Goal: Task Accomplishment & Management: Complete application form

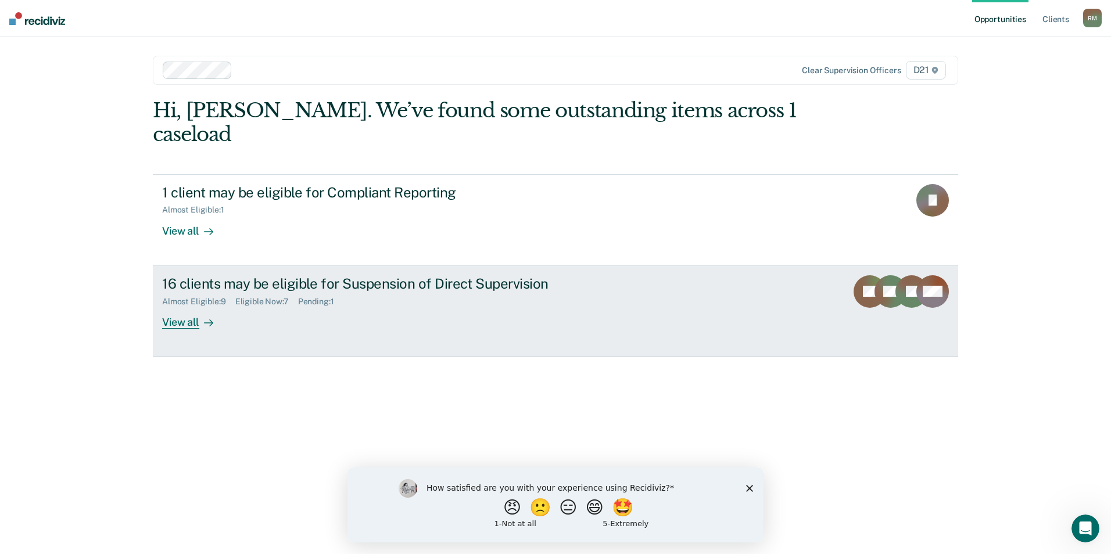
click at [431, 292] on div "Almost Eligible : 9 Eligible Now : 7 Pending : 1" at bounding box center [366, 299] width 408 height 15
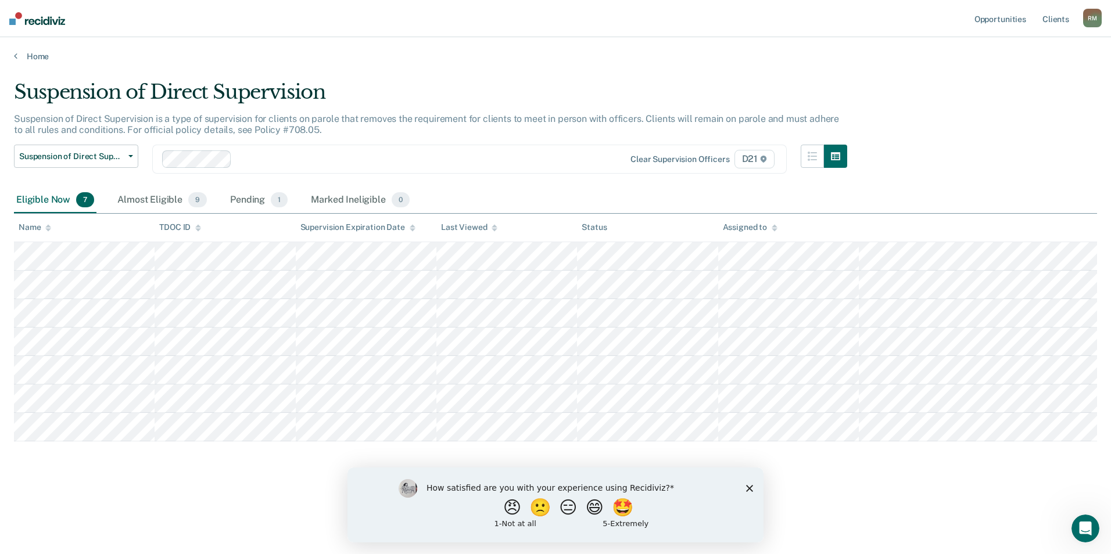
click at [750, 489] on polygon "Close survey" at bounding box center [749, 488] width 7 height 7
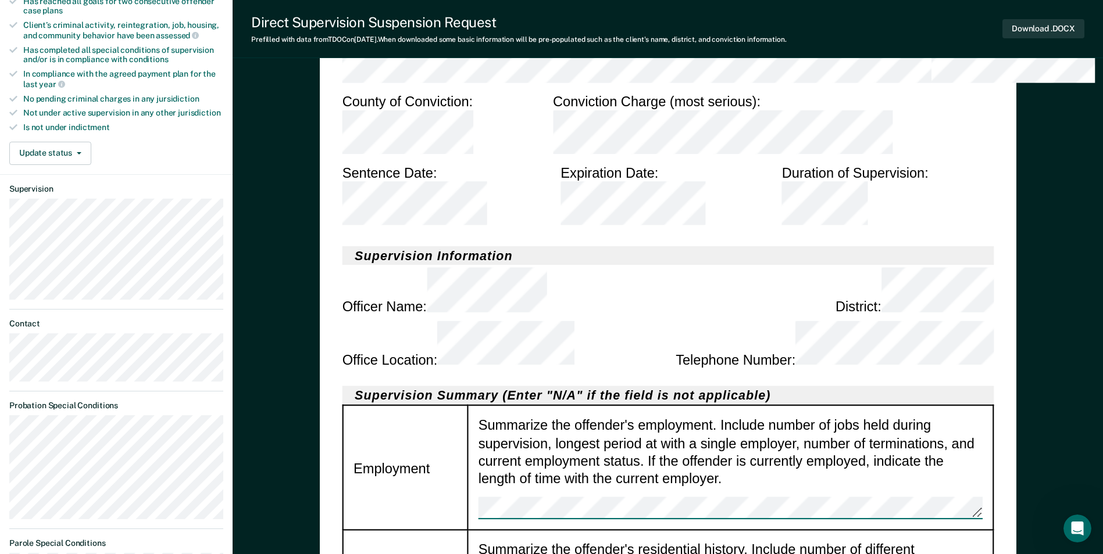
scroll to position [291, 0]
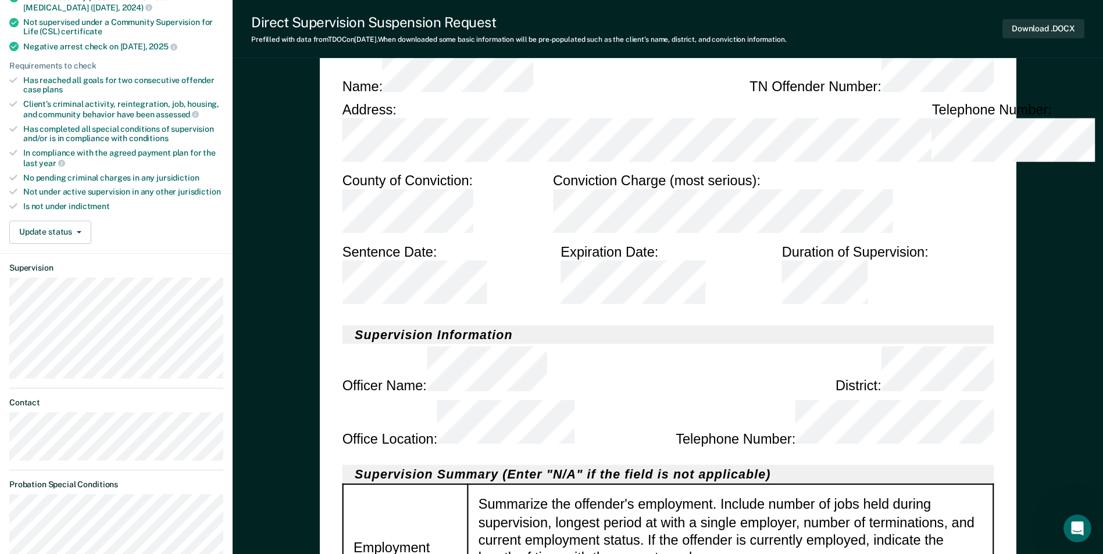
click at [689, 496] on div "Summarize the offender's employment. Include number of jobs held during supervi…" at bounding box center [730, 548] width 504 height 104
click at [677, 496] on div "Summarize the offender's employment. Include number of jobs held during supervi…" at bounding box center [730, 548] width 504 height 104
drag, startPoint x: 556, startPoint y: 272, endPoint x: 527, endPoint y: 274, distance: 29.1
click at [527, 496] on div "Summarize the offender's employment. Include number of jobs held during supervi…" at bounding box center [730, 548] width 504 height 104
drag, startPoint x: 527, startPoint y: 274, endPoint x: 482, endPoint y: 270, distance: 44.4
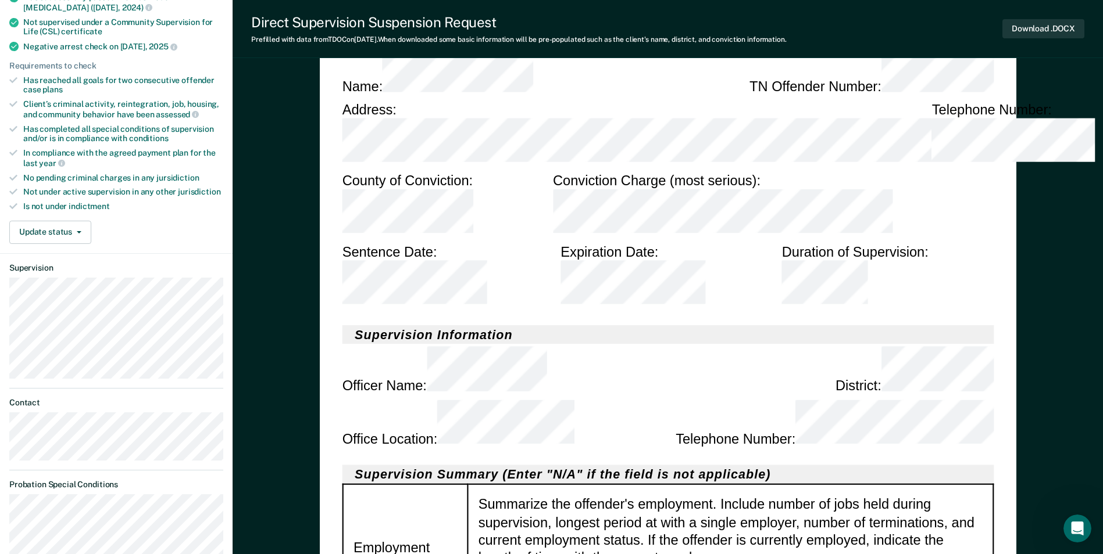
click at [482, 496] on div "Summarize the offender's employment. Include number of jobs held during supervi…" at bounding box center [730, 548] width 504 height 104
click at [507, 496] on div "Summarize the offender's employment. Include number of jobs held during supervi…" at bounding box center [730, 548] width 504 height 104
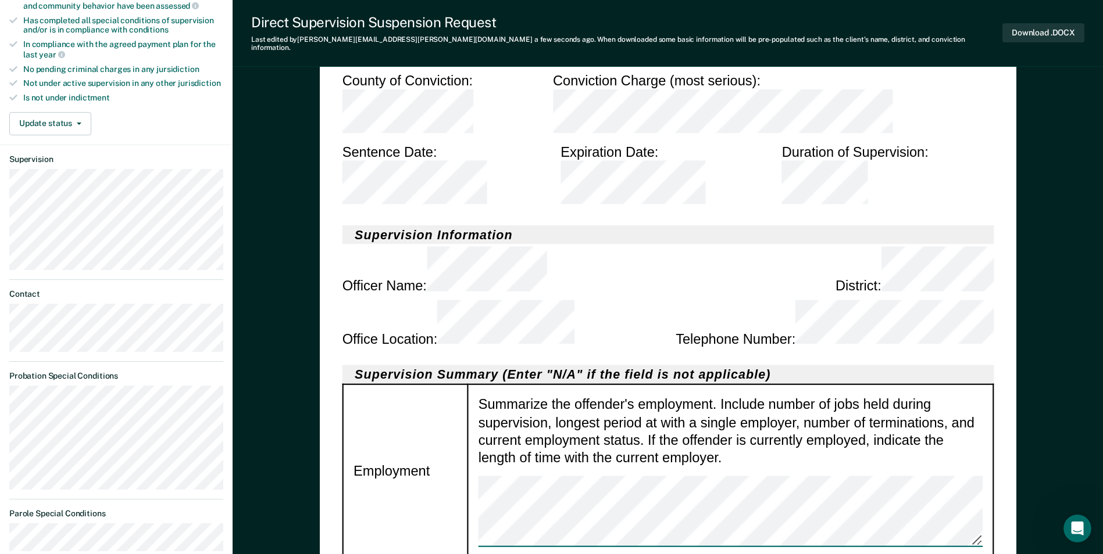
scroll to position [407, 0]
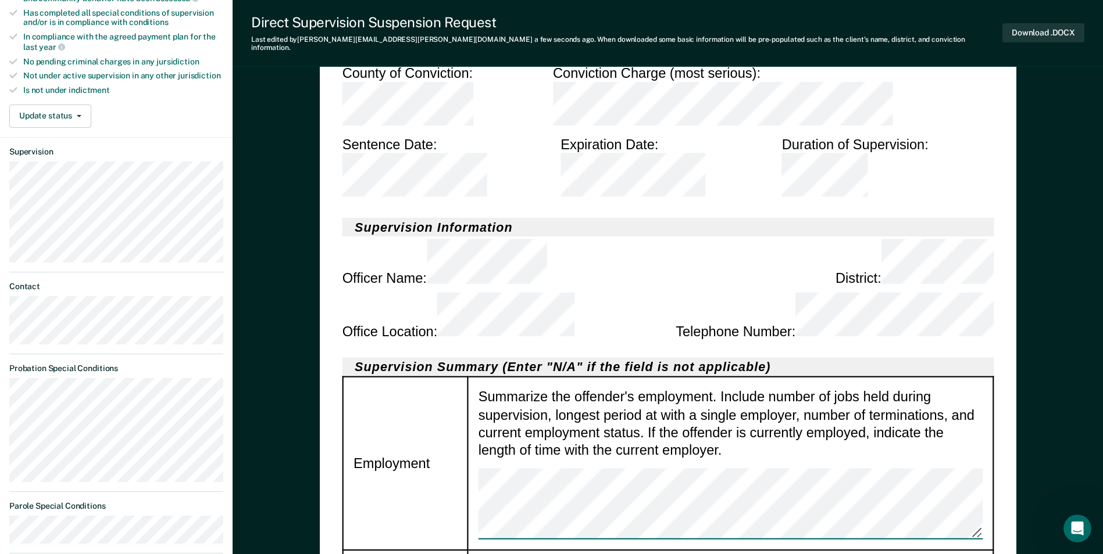
type textarea "x"
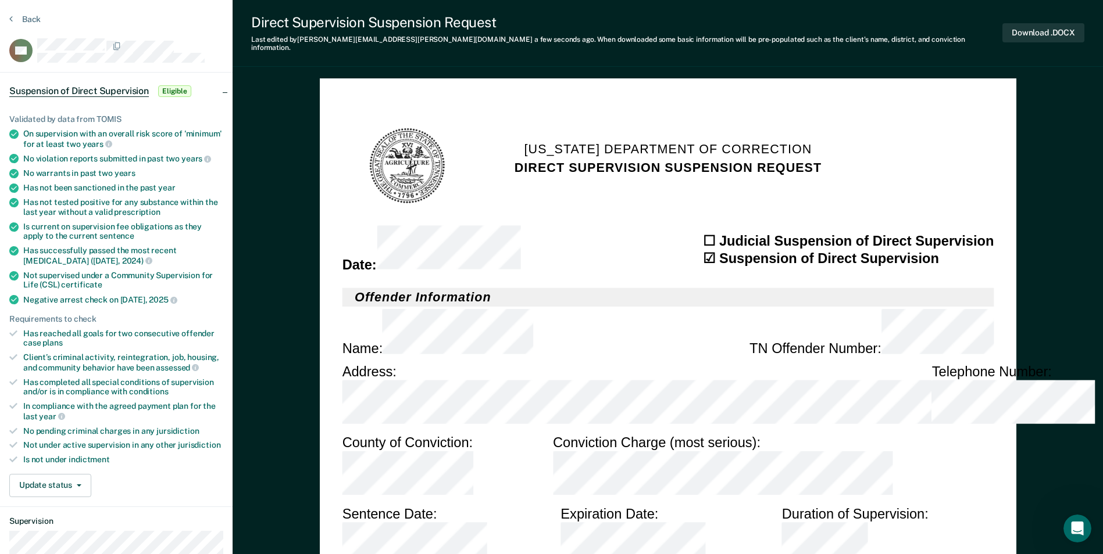
scroll to position [0, 0]
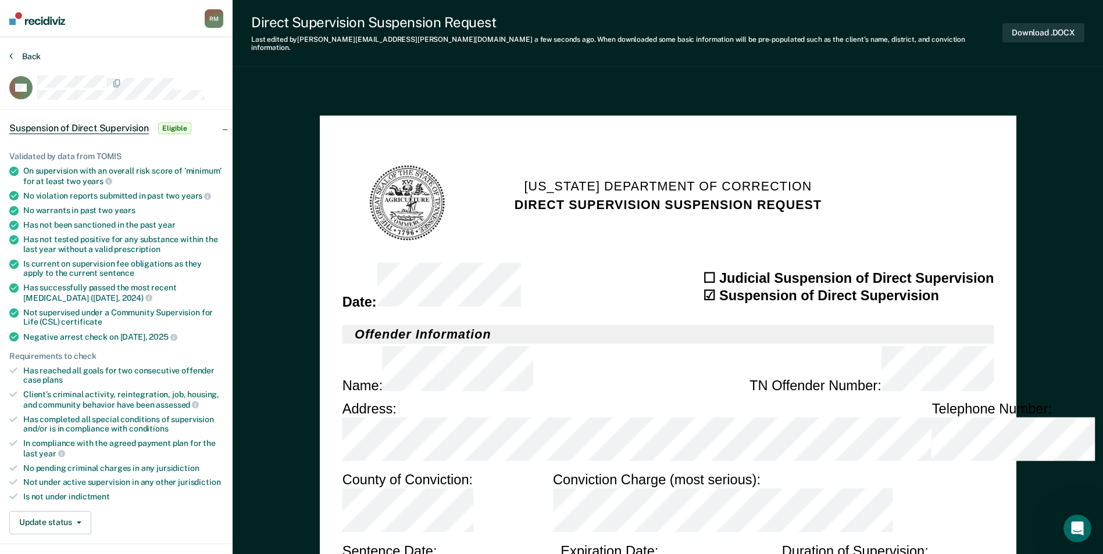
click at [31, 60] on button "Back" at bounding box center [24, 56] width 31 height 10
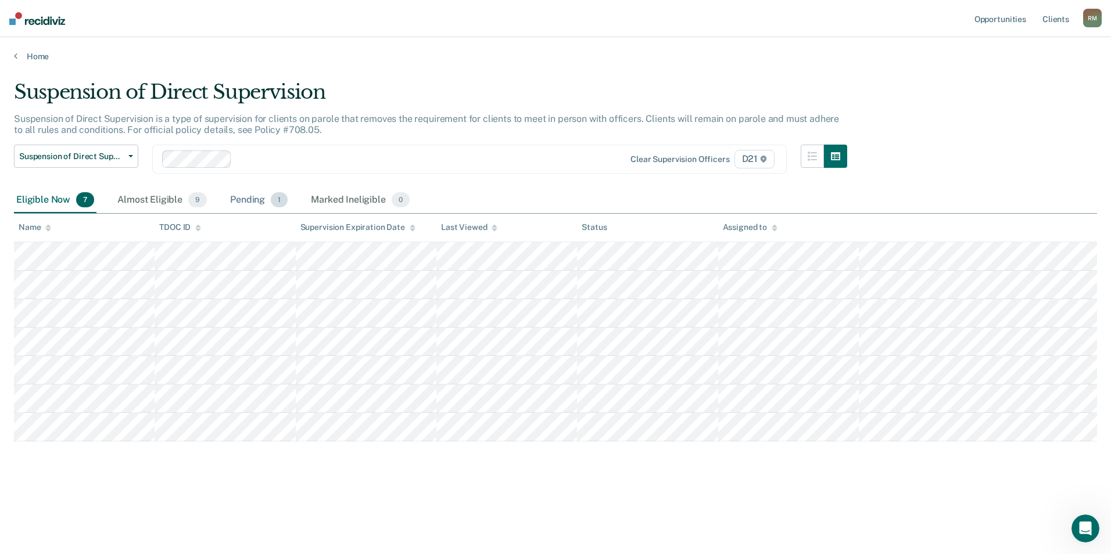
click at [246, 200] on div "Pending 1" at bounding box center [259, 201] width 62 height 26
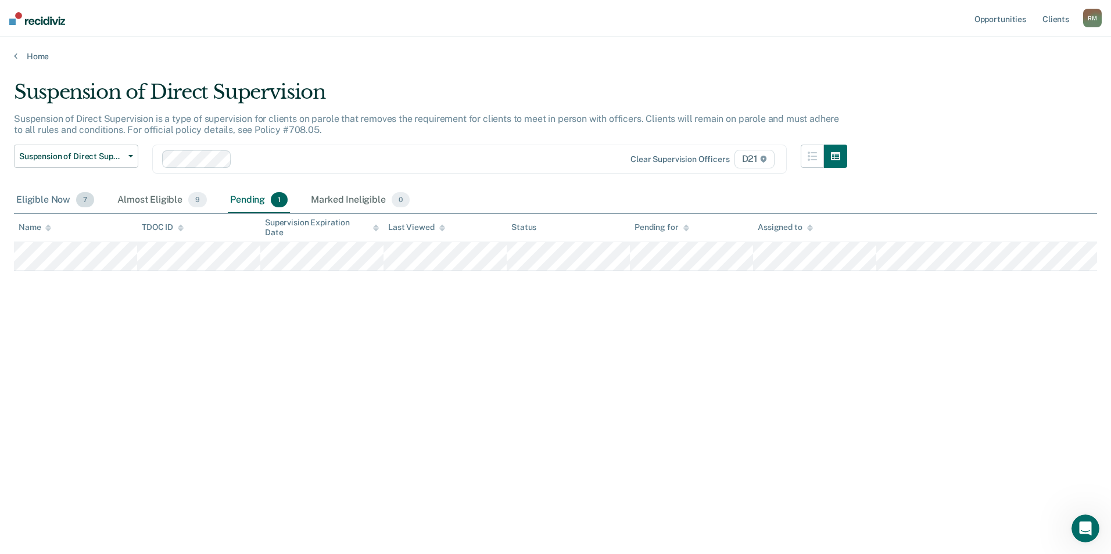
click at [41, 203] on div "Eligible Now 7" at bounding box center [55, 201] width 83 height 26
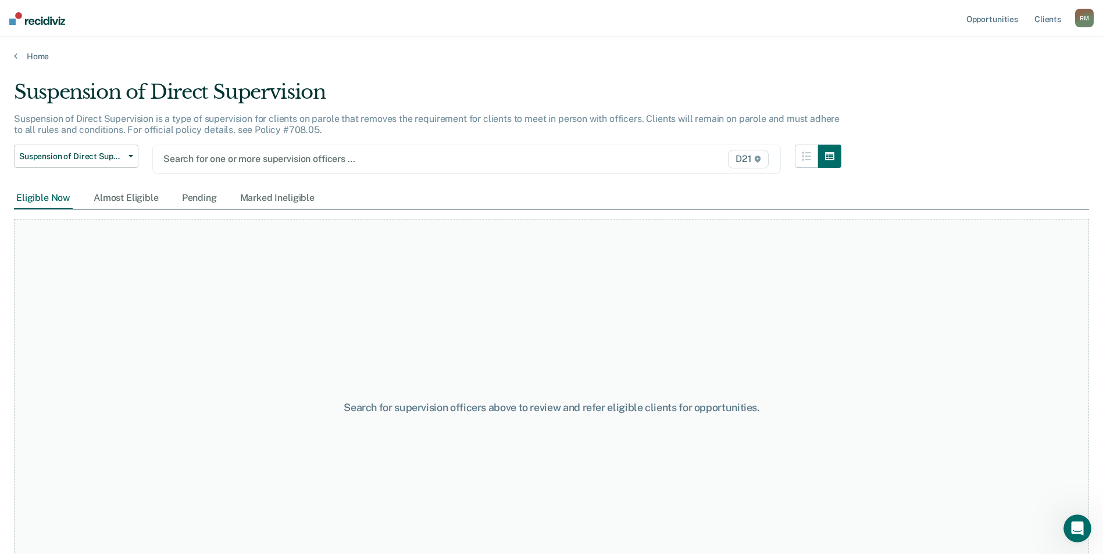
click at [174, 248] on div "Search for supervision officers above to review and refer eligible clients for …" at bounding box center [551, 408] width 1075 height 378
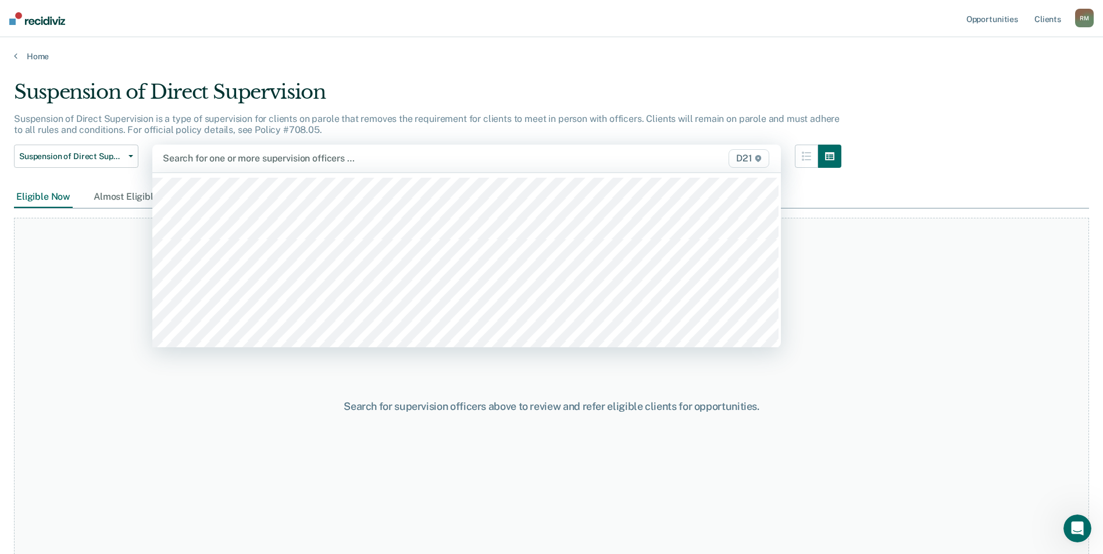
click at [303, 155] on div at bounding box center [375, 158] width 424 height 13
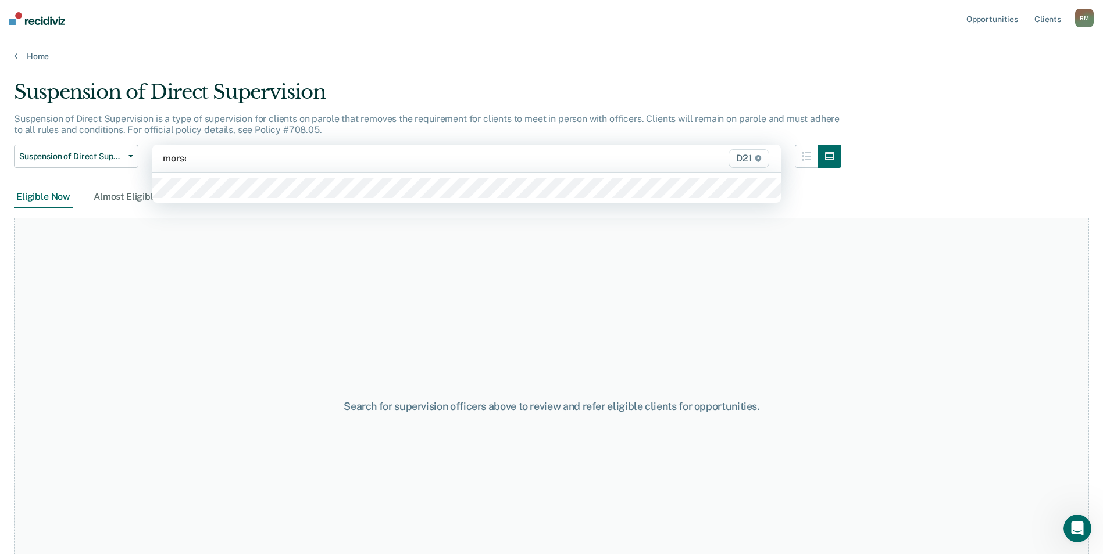
type input "[PERSON_NAME]"
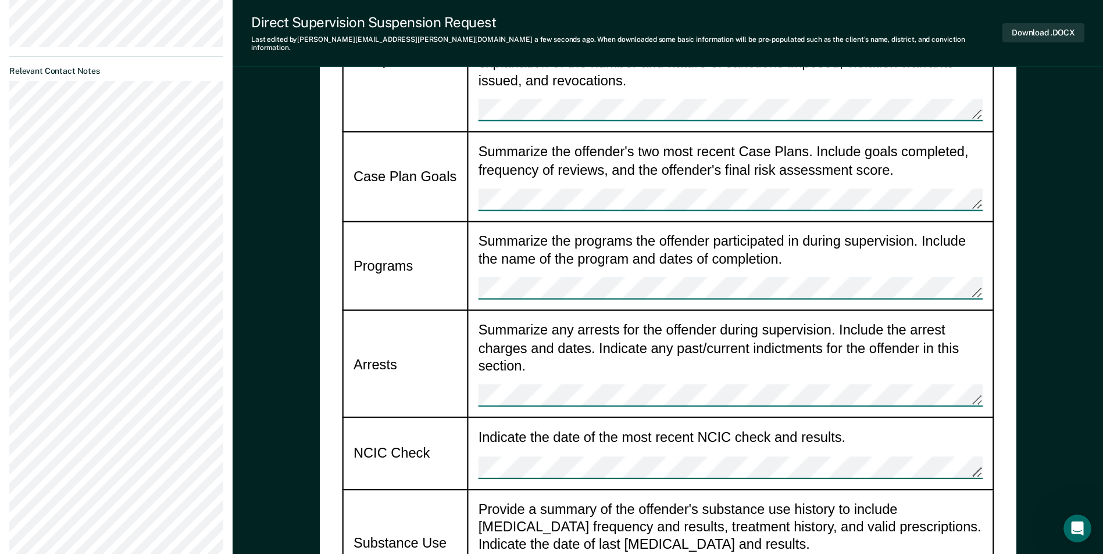
scroll to position [988, 0]
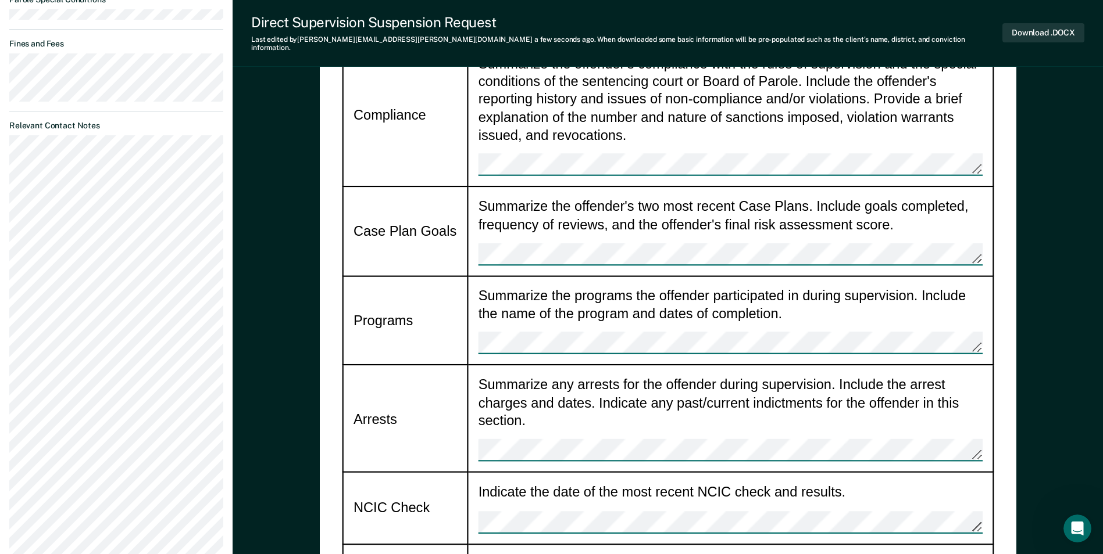
scroll to position [1046, 0]
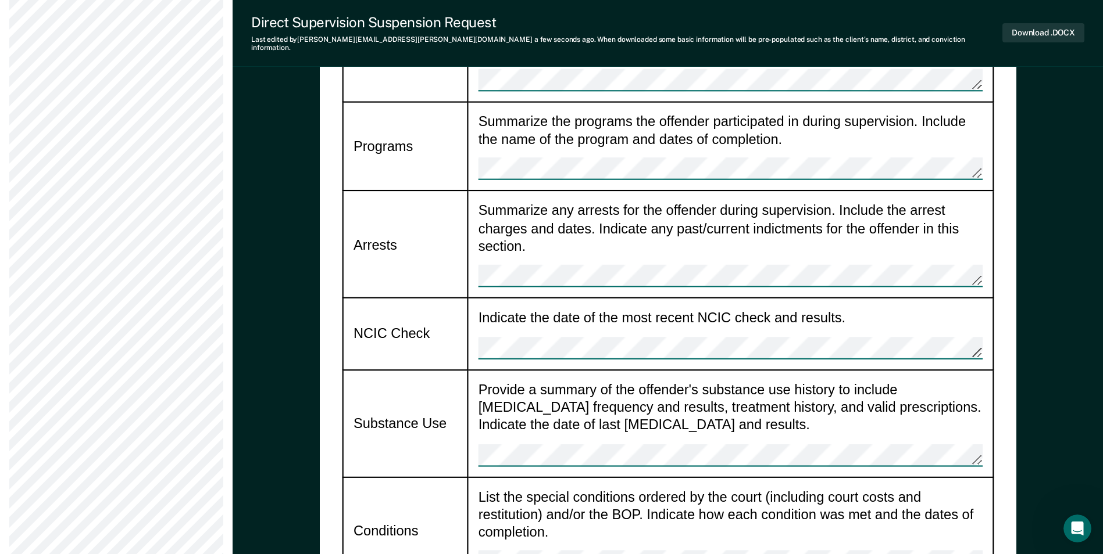
click at [517, 380] on div "Provide a summary of the offender's substance use history to include [MEDICAL_D…" at bounding box center [730, 423] width 504 height 86
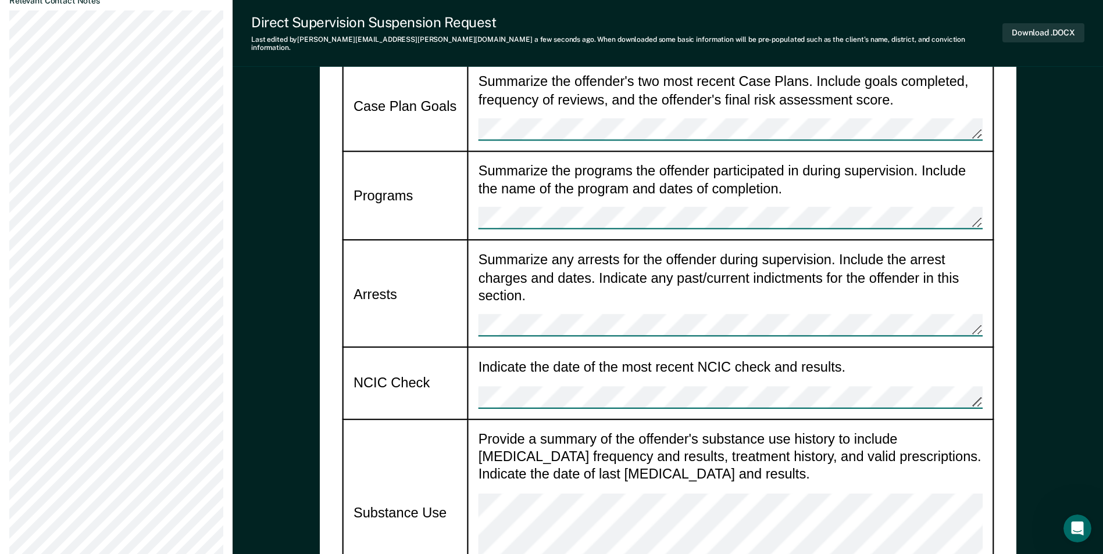
scroll to position [1104, 0]
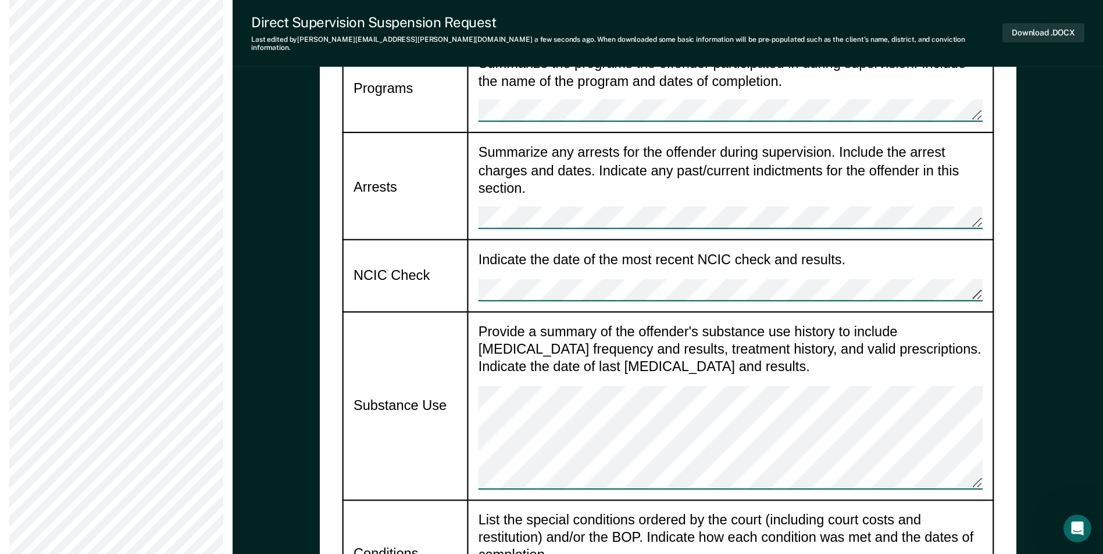
click at [474, 312] on td "Provide a summary of the offender's substance use history to include [MEDICAL_D…" at bounding box center [729, 406] width 525 height 188
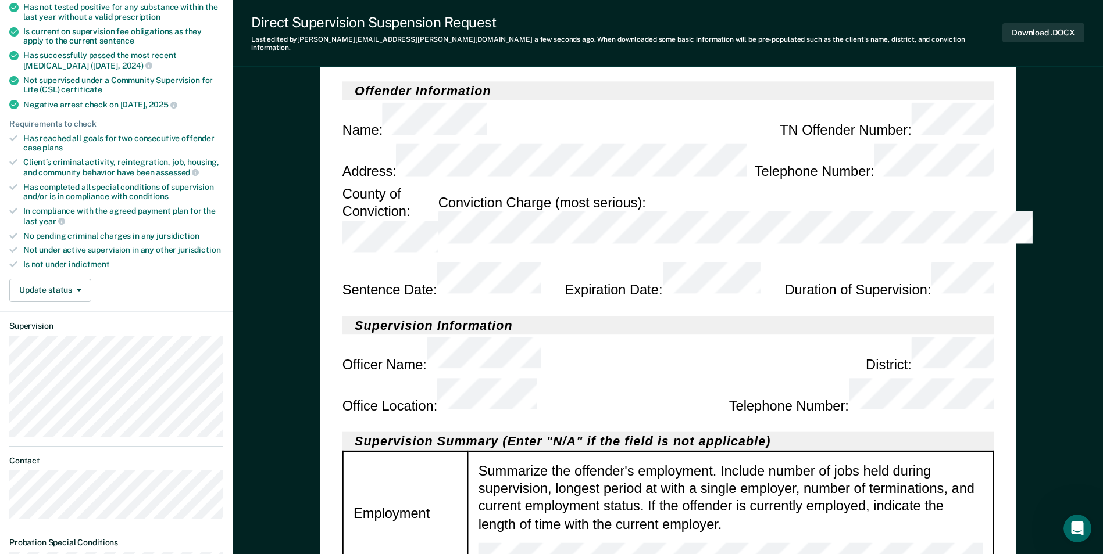
scroll to position [0, 0]
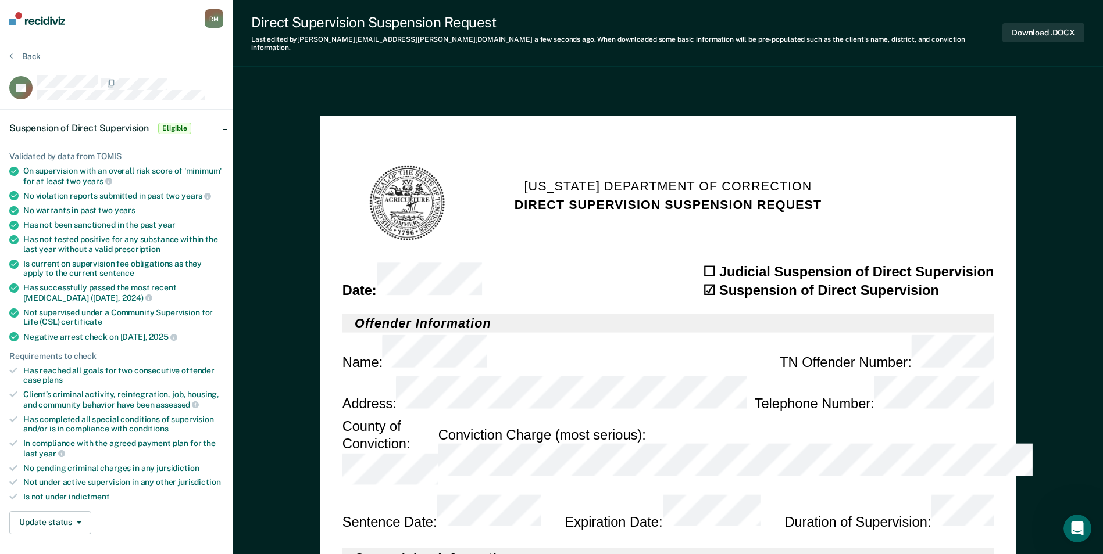
click at [570, 264] on section "Date : ☐ Judicial Suspension of Direct Supervision ☑ Suspension of Direct Super…" at bounding box center [668, 281] width 652 height 36
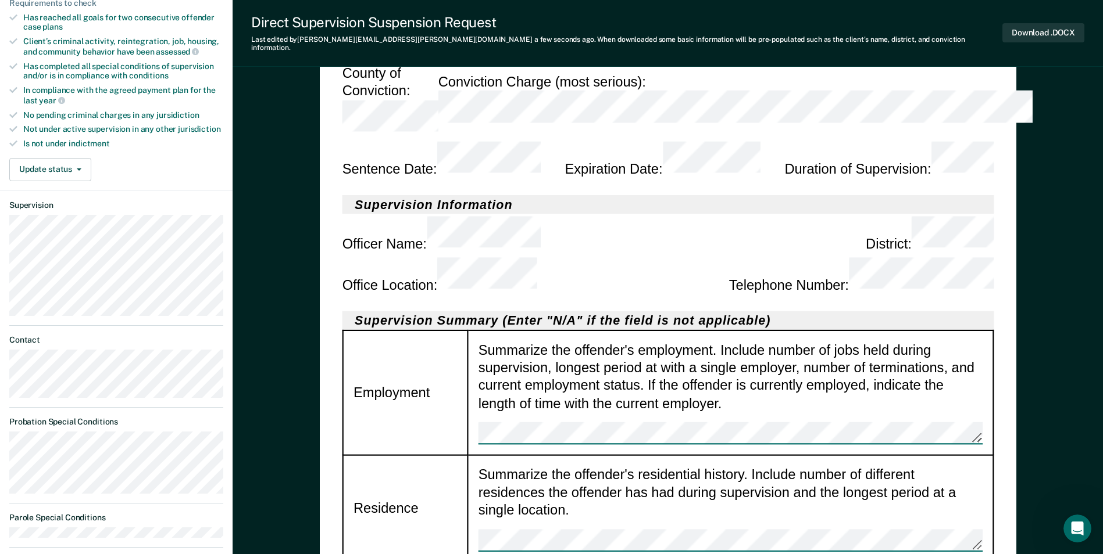
scroll to position [232, 0]
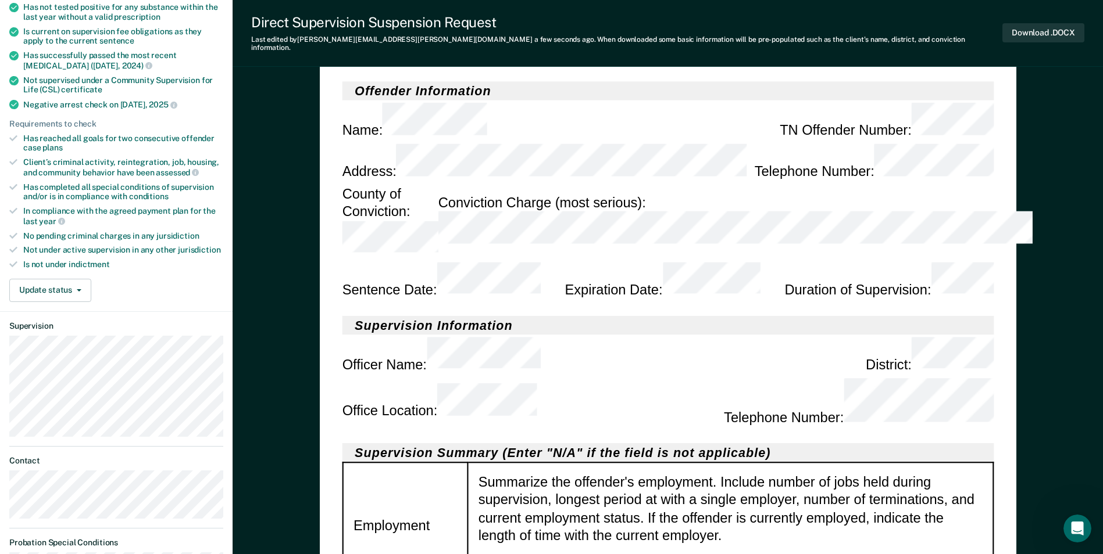
click at [629, 375] on div "Office Location : Telephone Number :" at bounding box center [668, 401] width 652 height 53
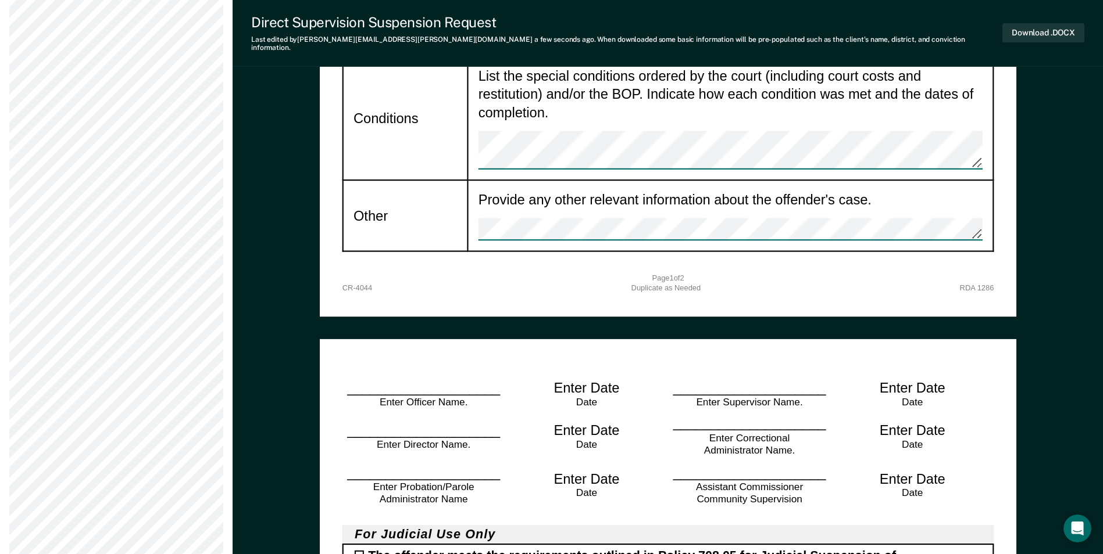
scroll to position [1569, 0]
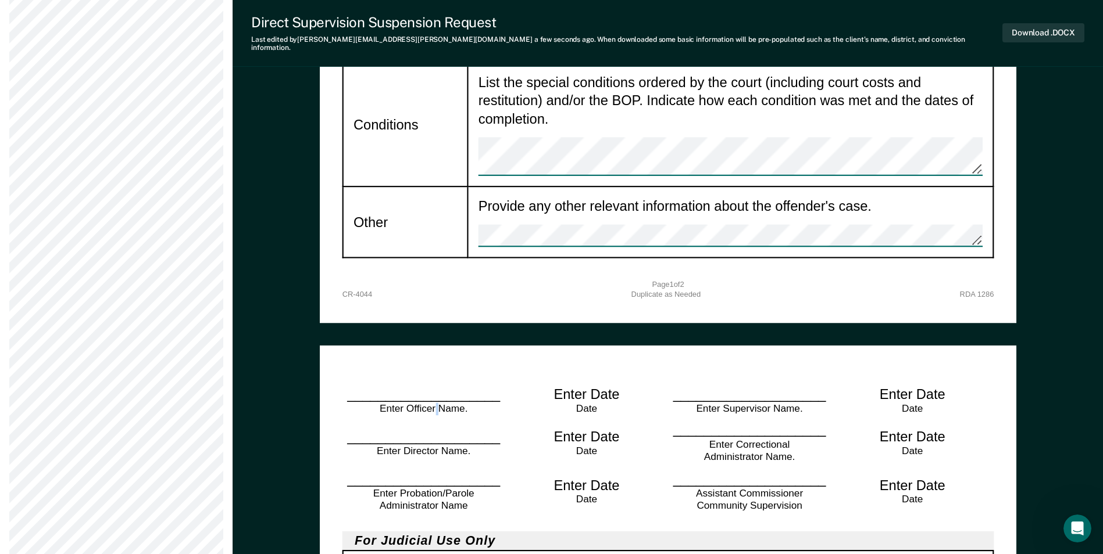
click at [438, 403] on div "Enter Officer Name." at bounding box center [423, 409] width 130 height 13
drag, startPoint x: 463, startPoint y: 277, endPoint x: 379, endPoint y: 277, distance: 84.3
click at [379, 403] on div "Enter Officer Name." at bounding box center [423, 409] width 130 height 13
click at [397, 385] on div "____________________ Enter Officer Name." at bounding box center [423, 400] width 163 height 31
click at [407, 403] on div "Enter Officer Name." at bounding box center [423, 409] width 130 height 13
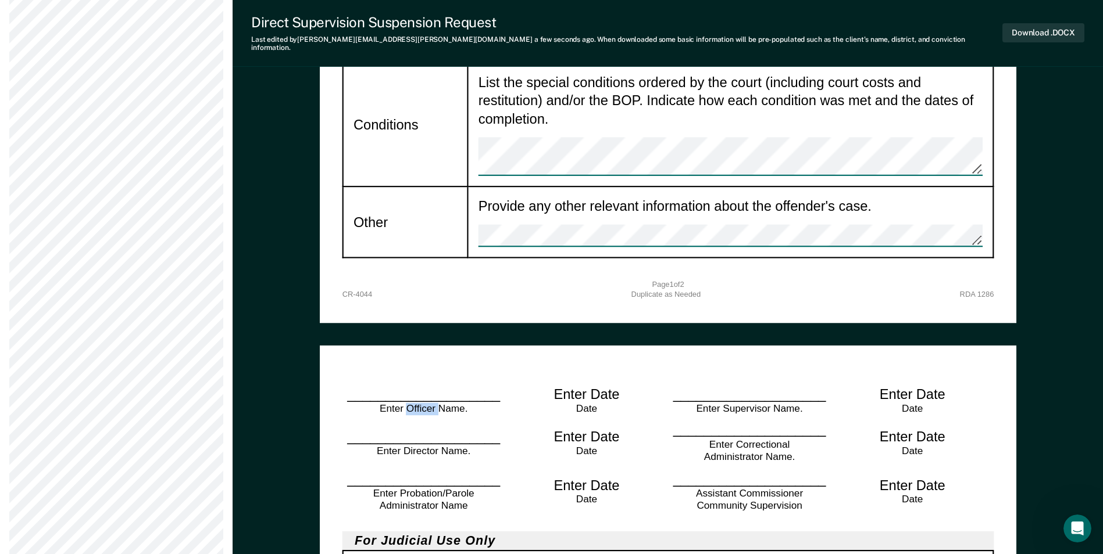
click at [407, 403] on div "Enter Officer Name." at bounding box center [423, 409] width 130 height 13
click at [408, 403] on div "Enter Officer Name." at bounding box center [423, 409] width 130 height 13
click at [425, 403] on div "Enter Officer Name." at bounding box center [423, 409] width 130 height 13
click at [427, 403] on div "Enter Officer Name." at bounding box center [423, 409] width 130 height 13
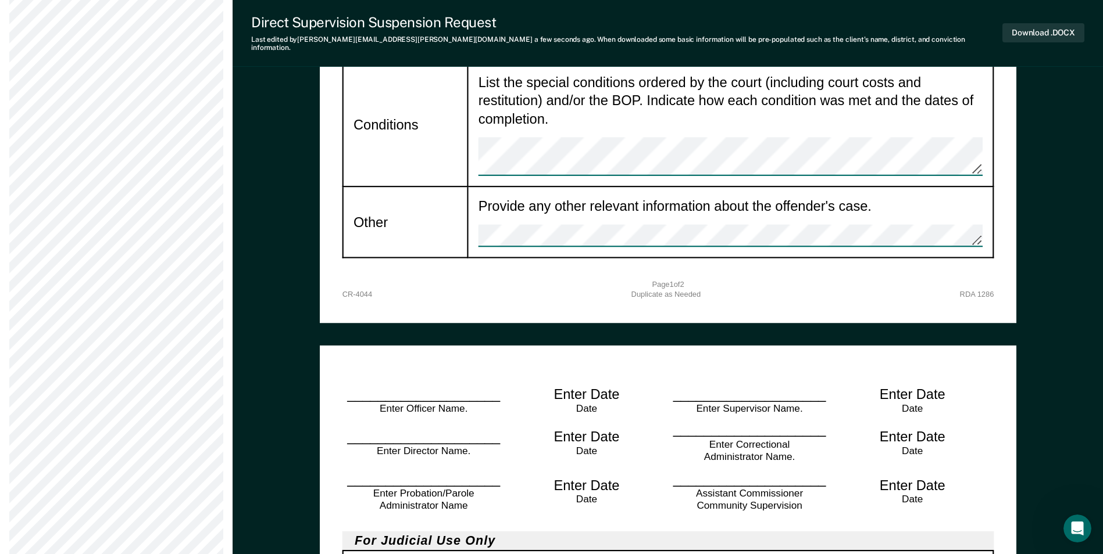
click at [418, 385] on div "____________________ Enter Officer Name." at bounding box center [423, 400] width 163 height 31
click at [390, 385] on div "____________________ Enter Officer Name." at bounding box center [423, 400] width 163 height 31
click at [406, 403] on div "Enter Officer Name." at bounding box center [423, 409] width 130 height 13
drag, startPoint x: 460, startPoint y: 276, endPoint x: 352, endPoint y: 266, distance: 108.0
click at [352, 385] on div "____________________ Enter Officer Name." at bounding box center [423, 400] width 163 height 31
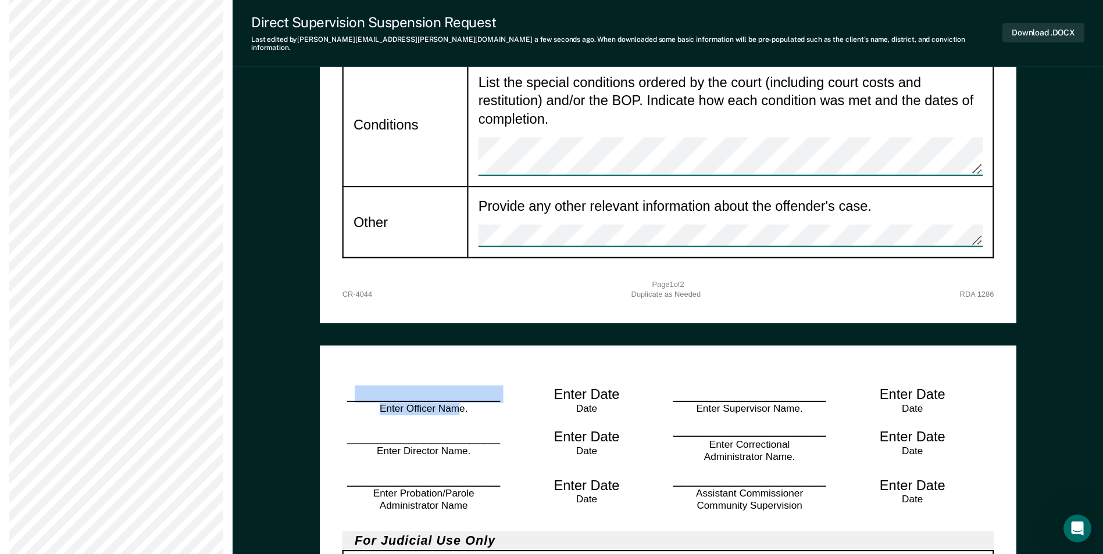
drag, startPoint x: 352, startPoint y: 266, endPoint x: 450, endPoint y: 275, distance: 98.7
click at [450, 403] on div "Enter Officer Name." at bounding box center [423, 409] width 130 height 13
click at [1043, 30] on button "Download .DOCX" at bounding box center [1043, 32] width 82 height 19
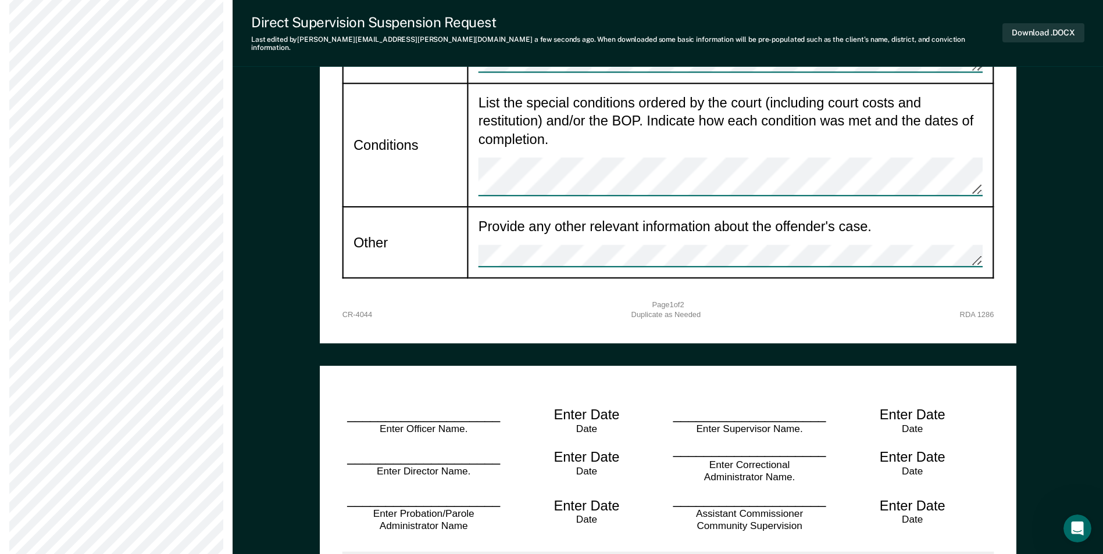
scroll to position [1452, 0]
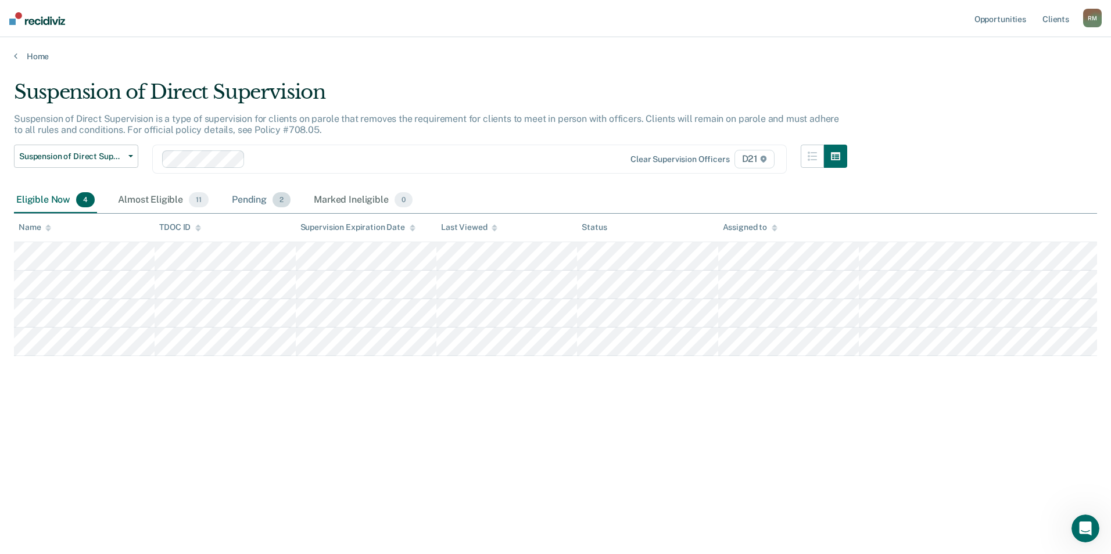
click at [253, 198] on div "Pending 2" at bounding box center [261, 201] width 63 height 26
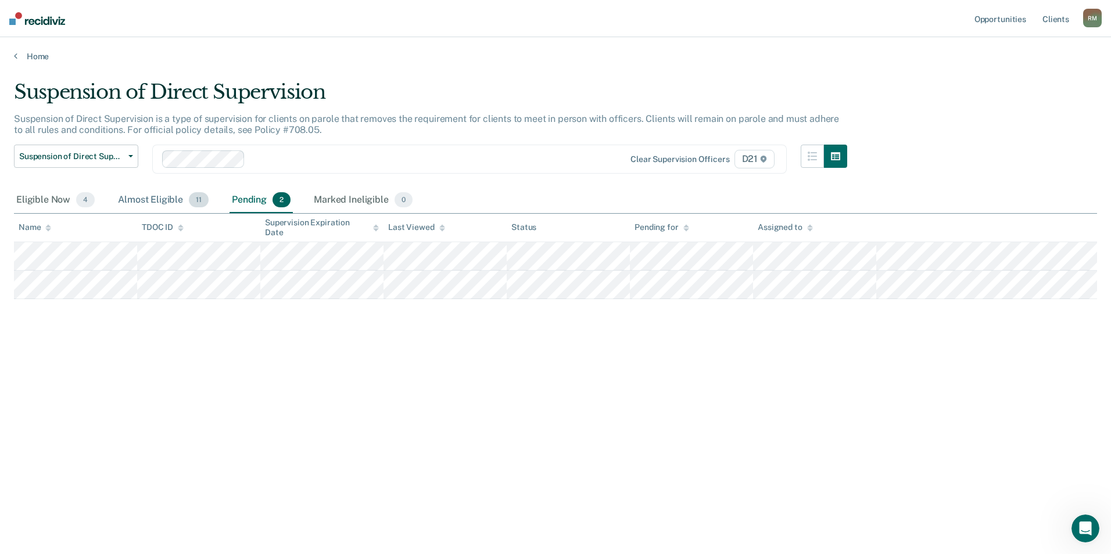
click at [150, 202] on div "Almost Eligible 11" at bounding box center [163, 201] width 95 height 26
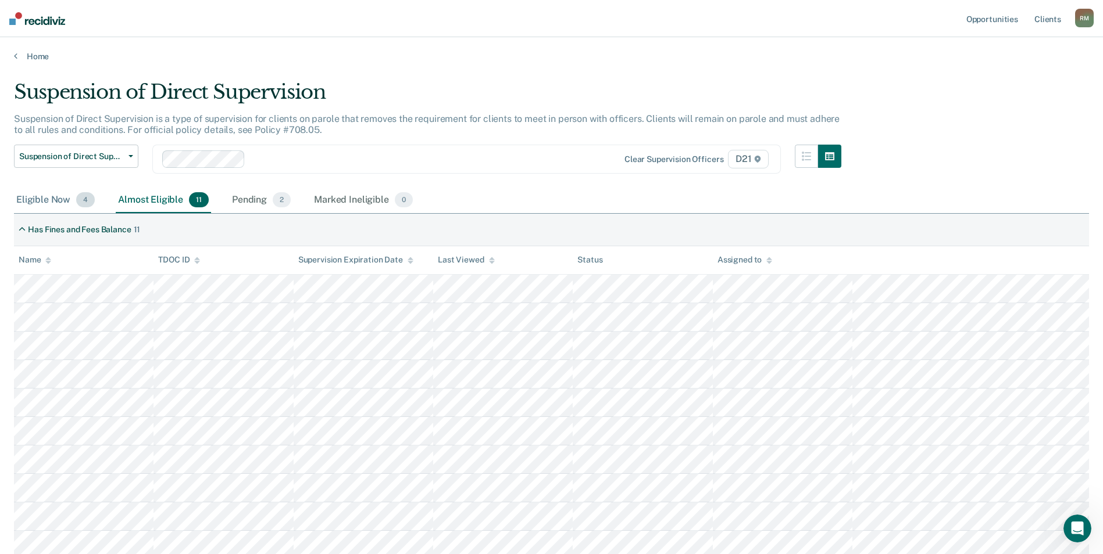
click at [52, 201] on div "Eligible Now 4" at bounding box center [55, 201] width 83 height 26
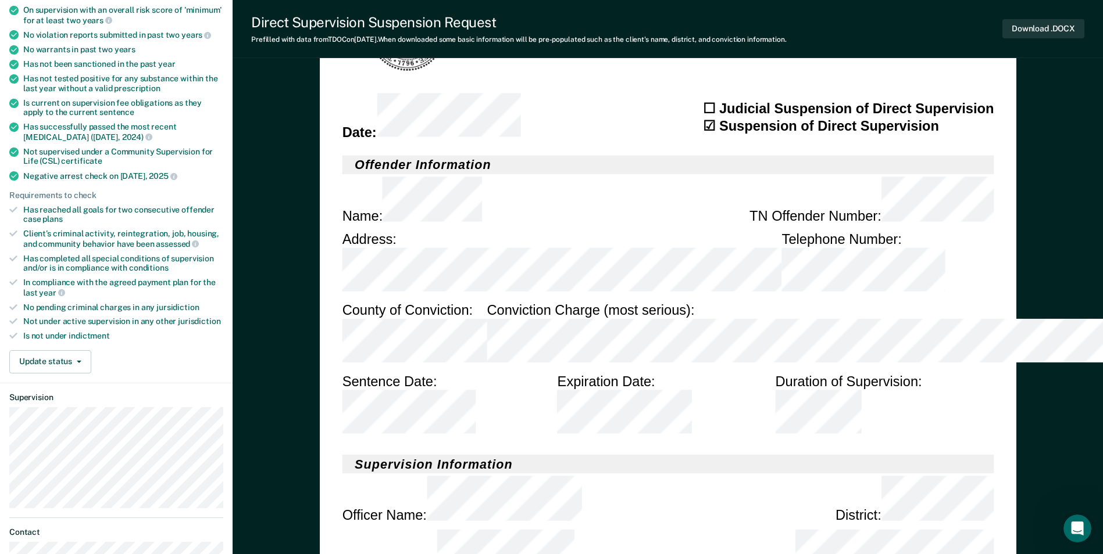
scroll to position [174, 0]
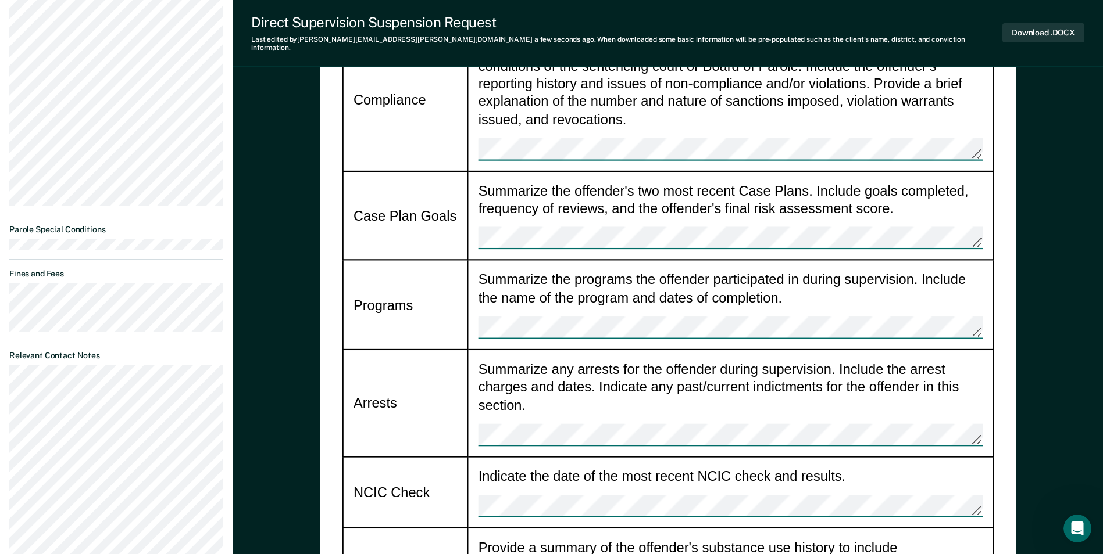
scroll to position [1046, 0]
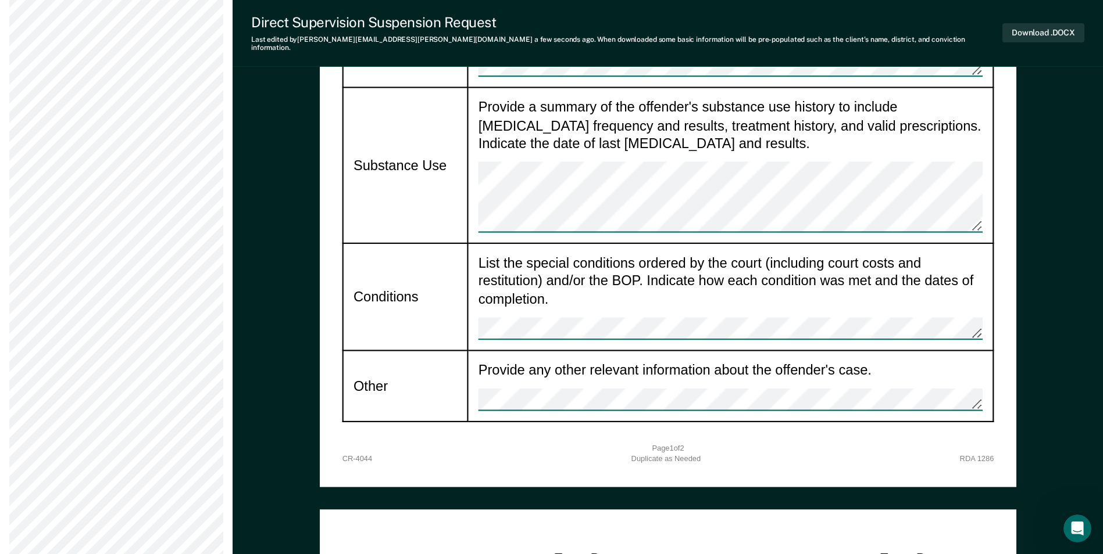
scroll to position [1511, 0]
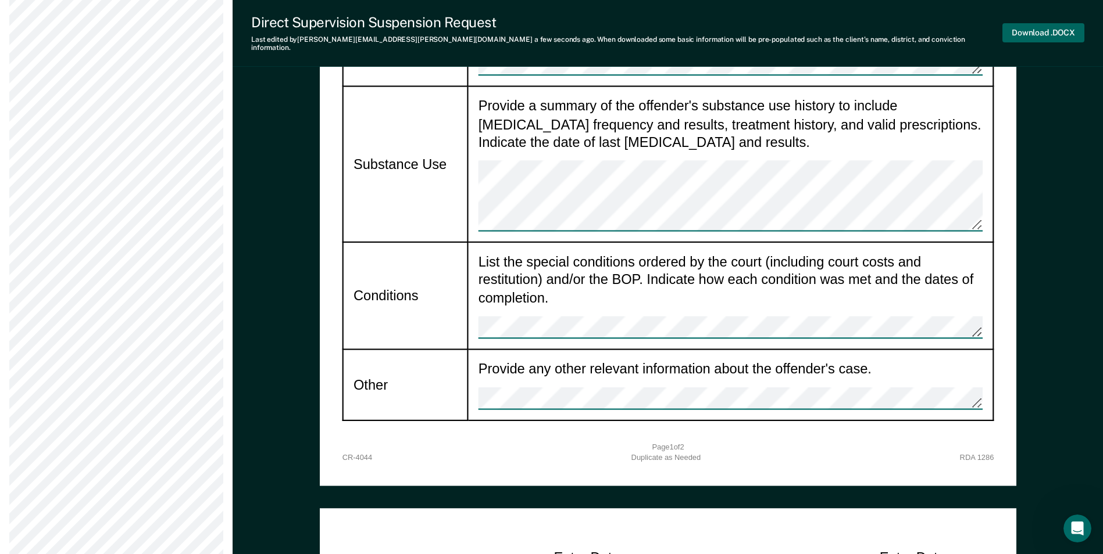
click at [1040, 33] on button "Download .DOCX" at bounding box center [1043, 32] width 82 height 19
type textarea "x"
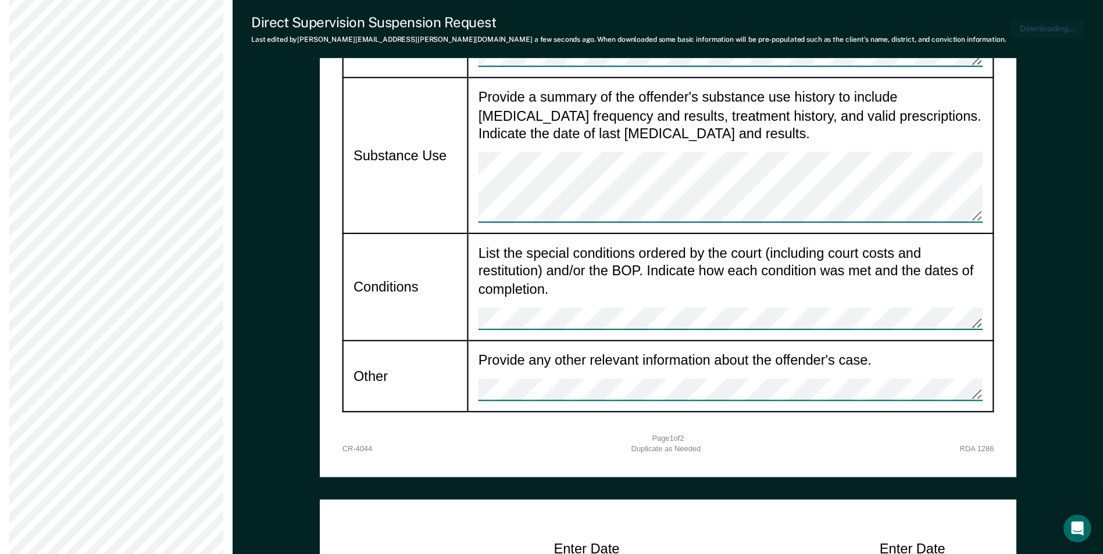
scroll to position [1568, 0]
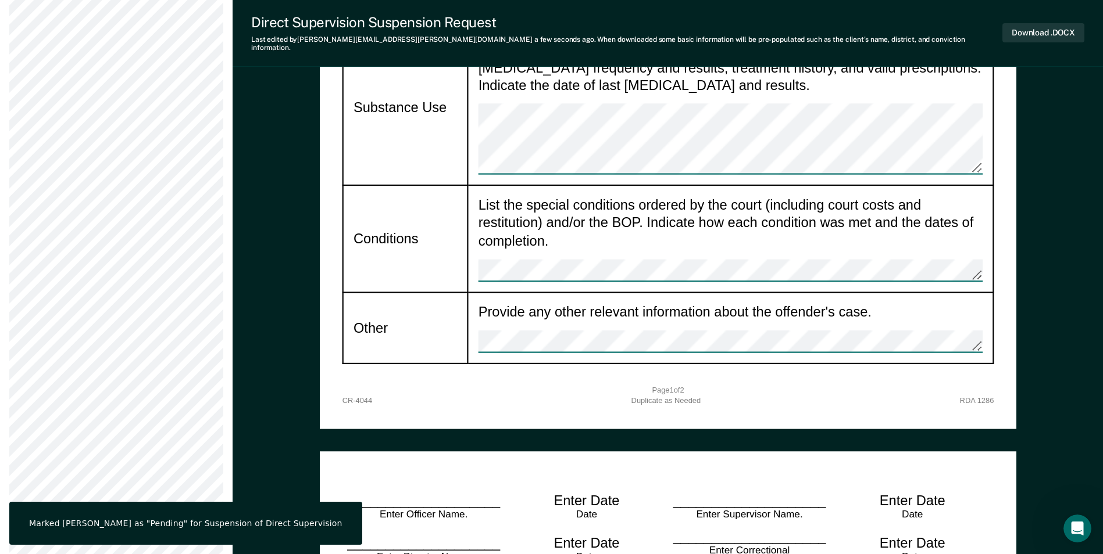
click at [146, 532] on div "Marked [PERSON_NAME] as "Pending" for Suspension of Direct Supervision" at bounding box center [185, 523] width 353 height 43
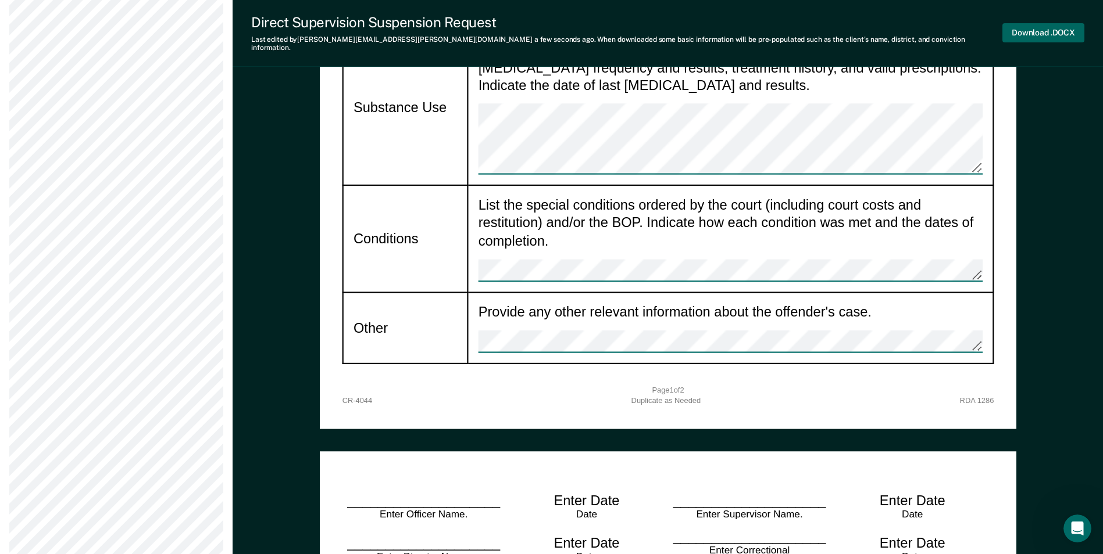
click at [1047, 23] on button "Download .DOCX" at bounding box center [1043, 32] width 82 height 19
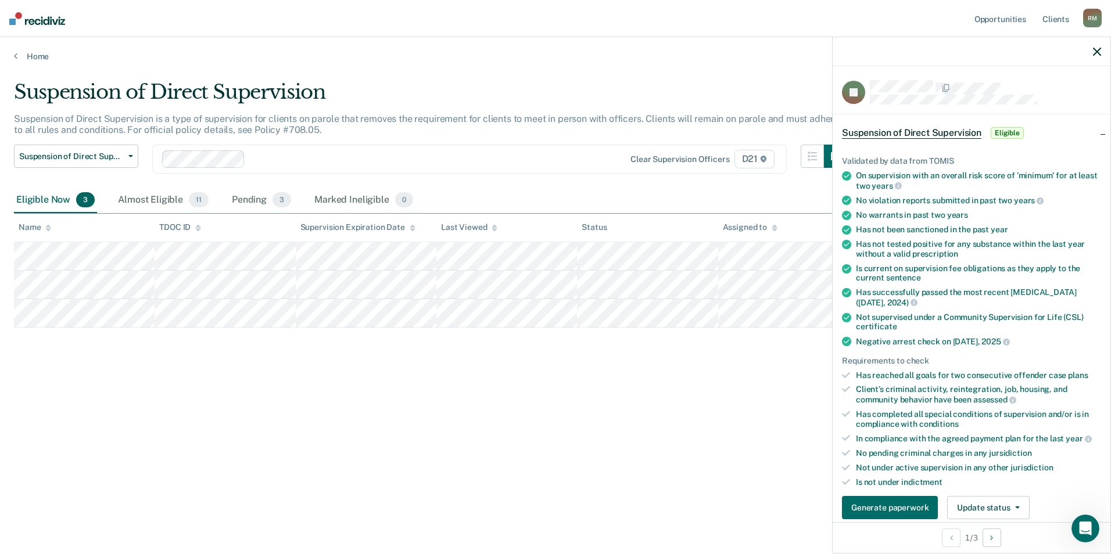
click at [713, 455] on div "Suspension of Direct Supervision Suspension of Direct Supervision is a type of …" at bounding box center [555, 273] width 1083 height 387
click at [1098, 53] on icon "button" at bounding box center [1097, 52] width 8 height 8
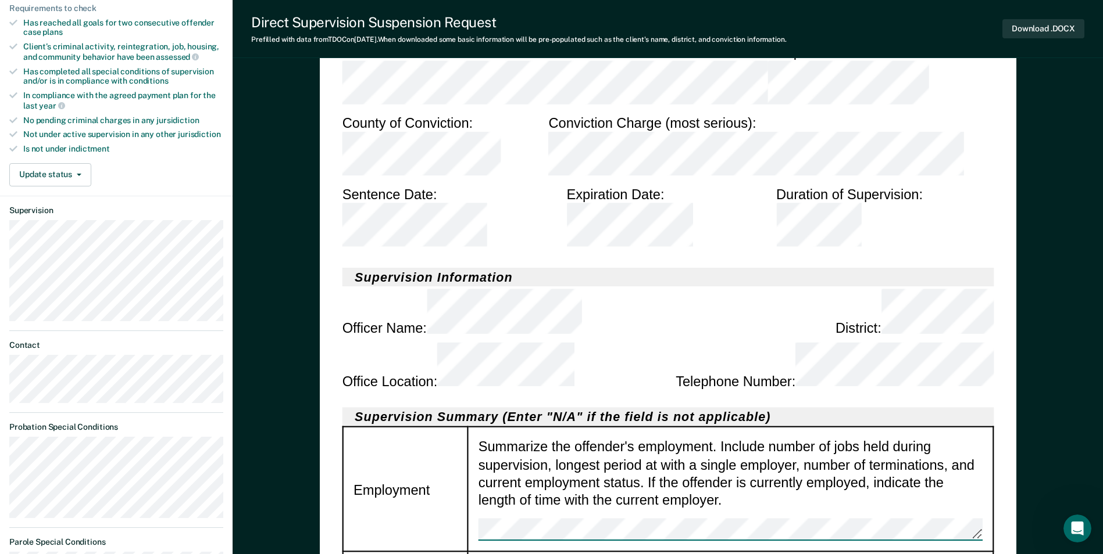
scroll to position [349, 0]
click at [1049, 33] on button "Download .DOCX" at bounding box center [1043, 28] width 82 height 19
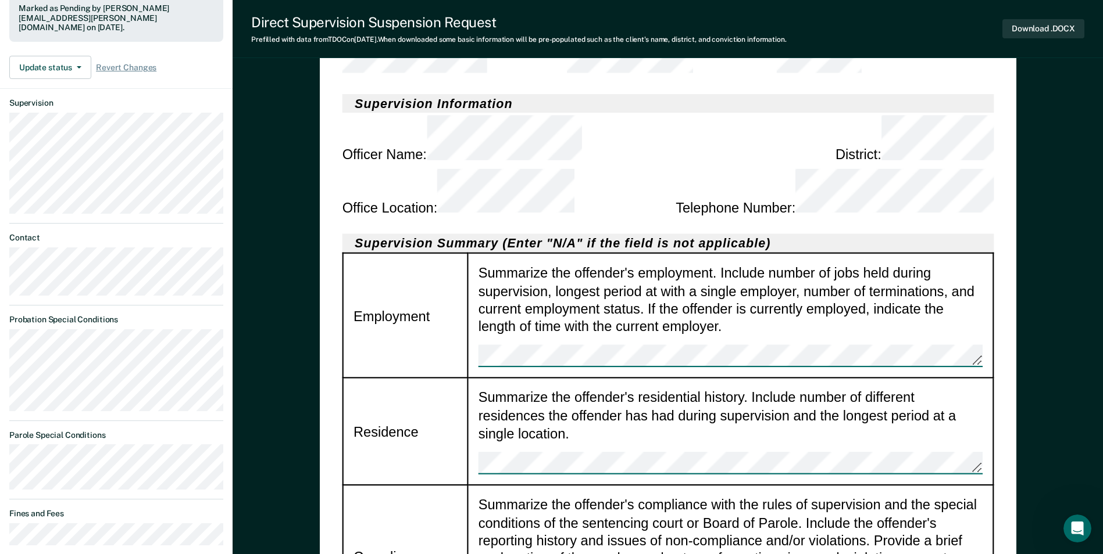
scroll to position [523, 0]
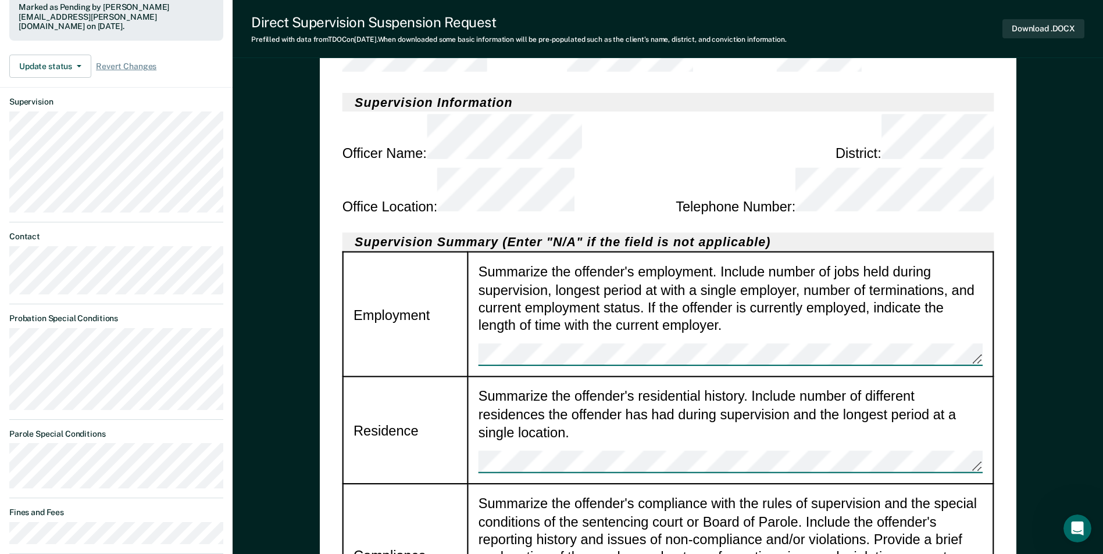
click at [654, 388] on div "Summarize the offender's residential history. Include number of different resid…" at bounding box center [730, 431] width 504 height 86
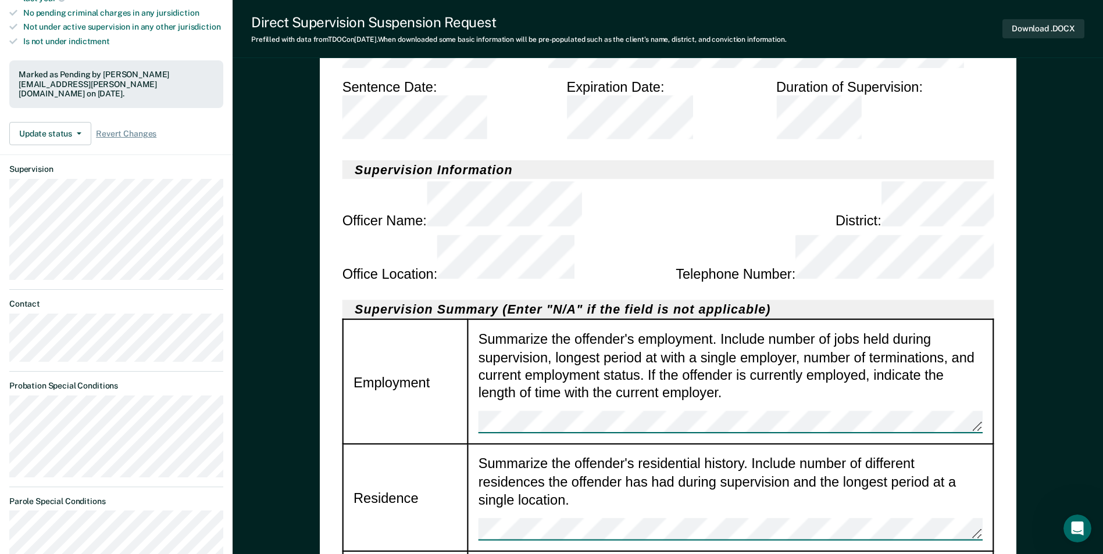
scroll to position [349, 0]
